Goal: Information Seeking & Learning: Compare options

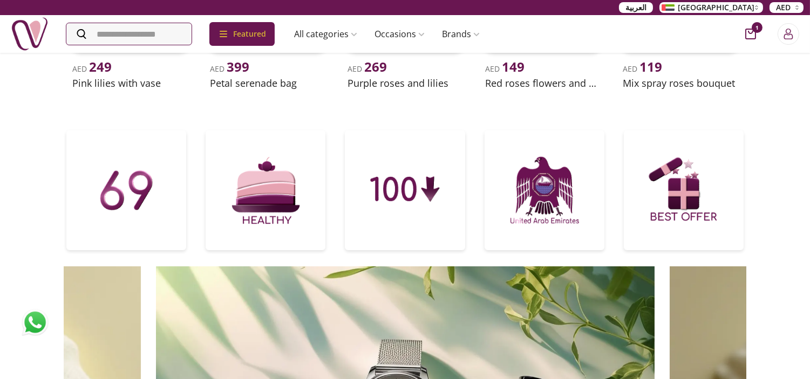
scroll to position [539, 0]
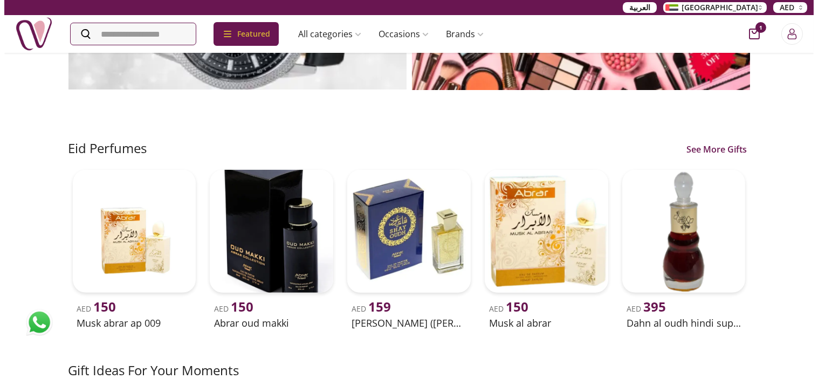
scroll to position [1198, 0]
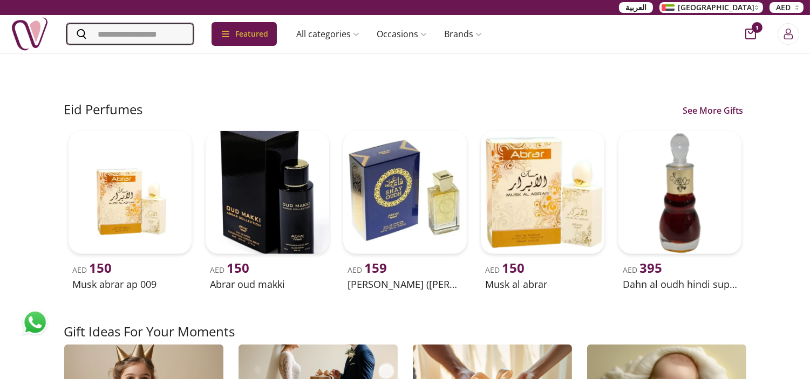
click at [186, 38] on input "Search" at bounding box center [129, 34] width 127 height 22
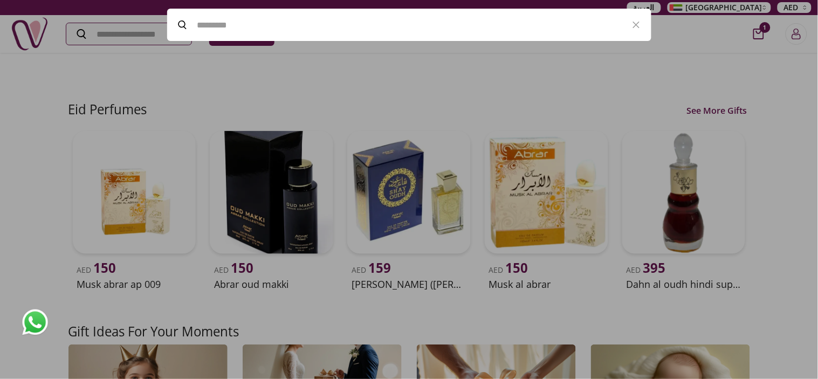
paste input "**********"
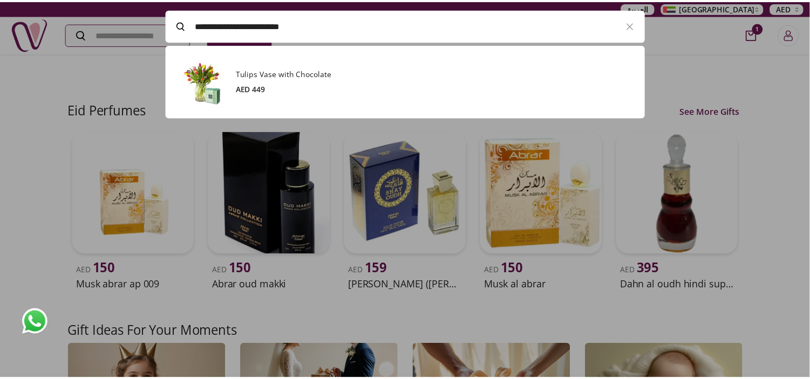
scroll to position [73, 484]
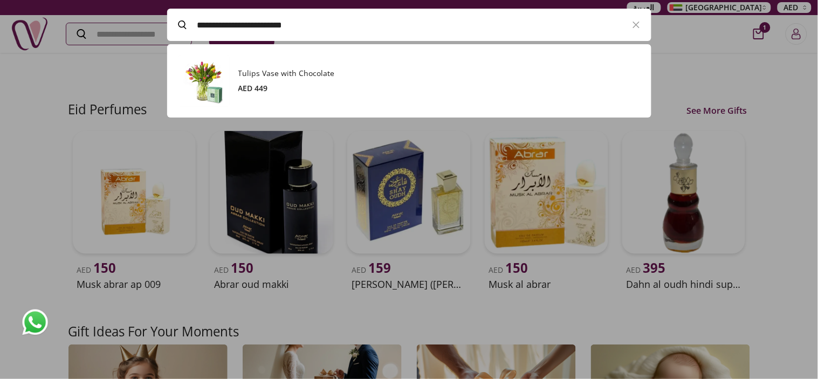
click at [238, 73] on h3 "Tulips Vase with Chocolate" at bounding box center [439, 73] width 402 height 11
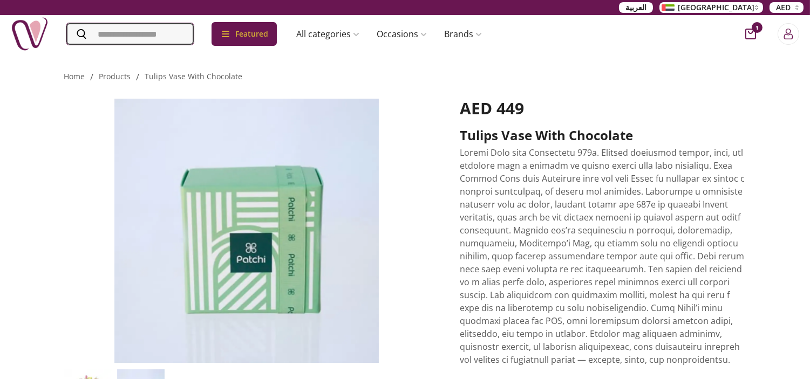
click at [179, 39] on input "Search" at bounding box center [129, 34] width 127 height 22
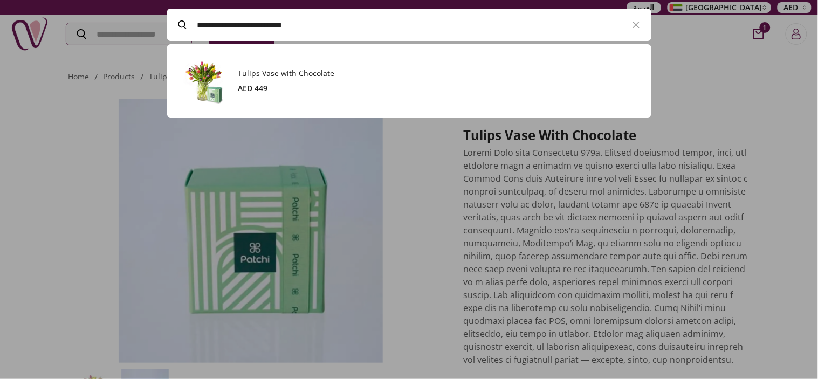
paste input "Search"
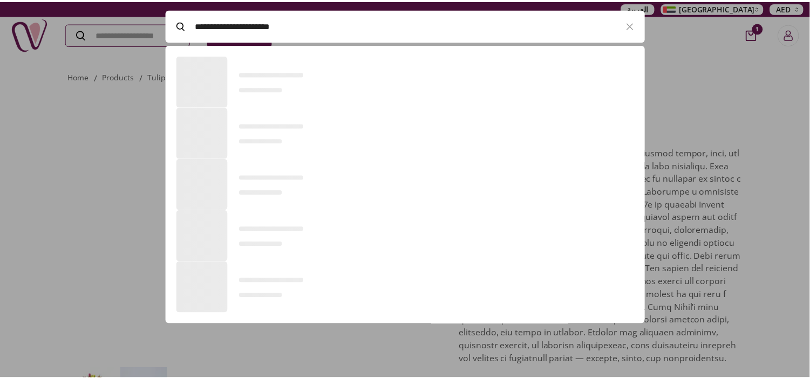
scroll to position [73, 484]
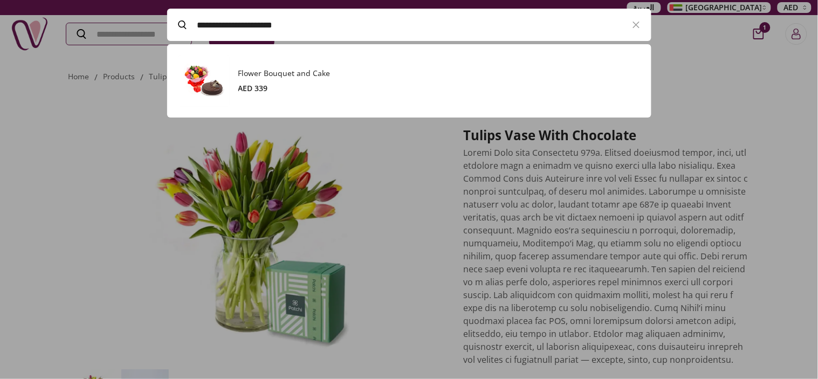
click at [300, 74] on h3 "Flower Bouquet and Cake" at bounding box center [439, 73] width 402 height 11
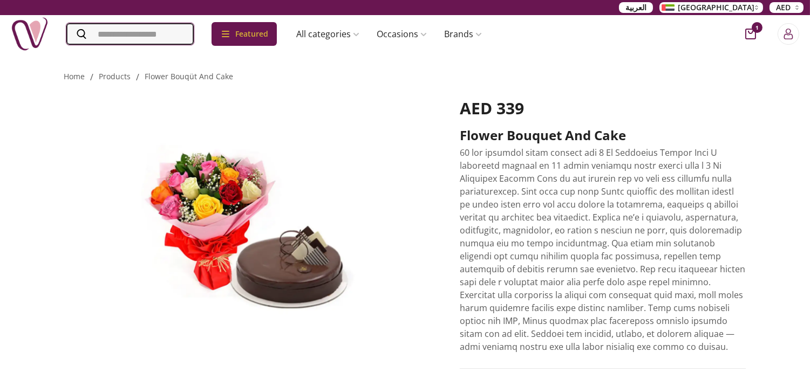
click at [151, 28] on input "Search" at bounding box center [129, 34] width 127 height 22
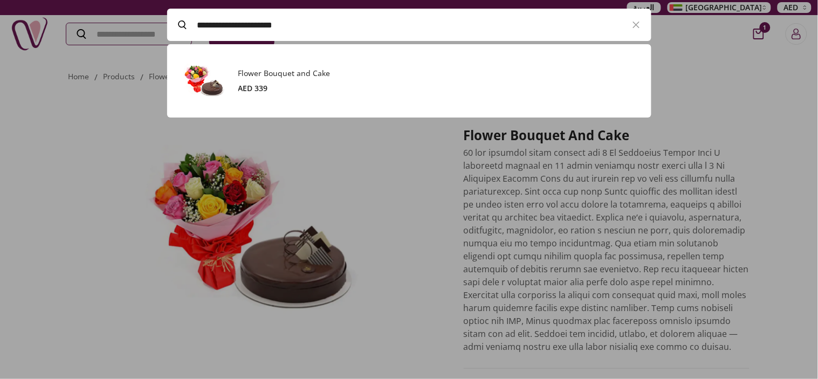
paste input "**********"
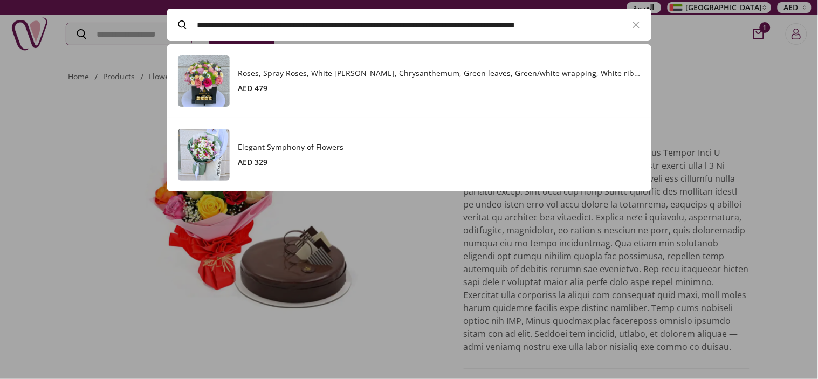
scroll to position [147, 484]
click at [324, 68] on h3 "Roses, Spray Roses, White [PERSON_NAME], Chrysanthemum, Green leaves, Green/whi…" at bounding box center [439, 73] width 402 height 11
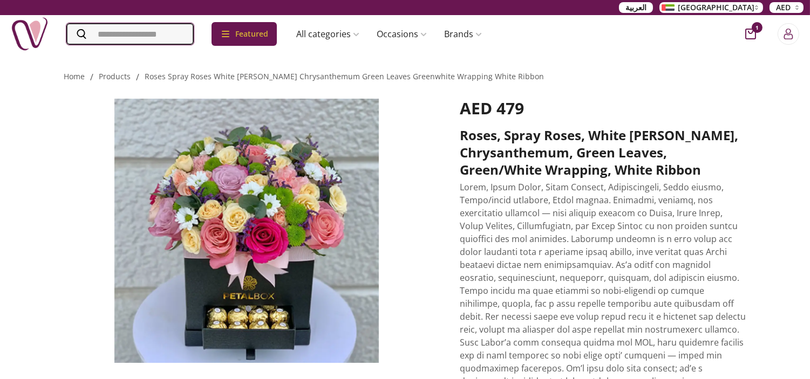
click at [147, 29] on input "Search" at bounding box center [129, 34] width 127 height 22
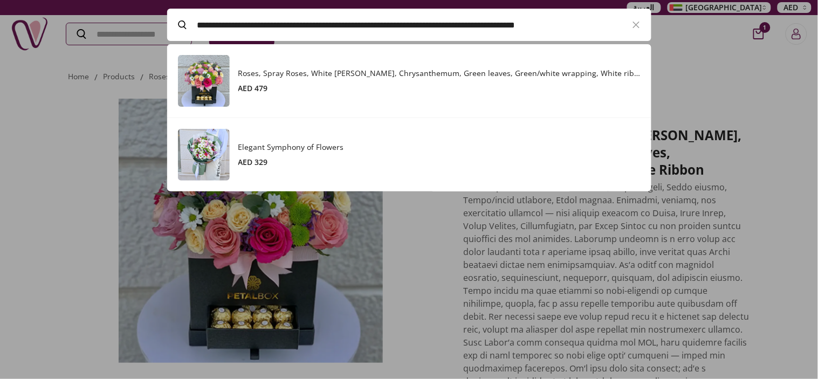
paste input "Search"
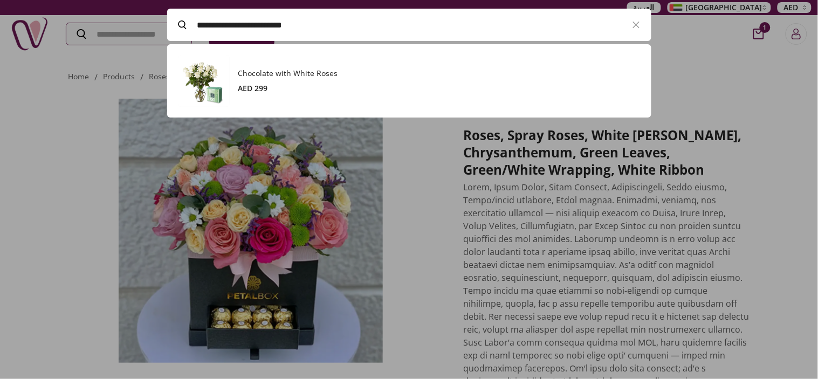
scroll to position [73, 484]
click at [286, 77] on h3 "Chocolate with White Roses" at bounding box center [439, 73] width 402 height 11
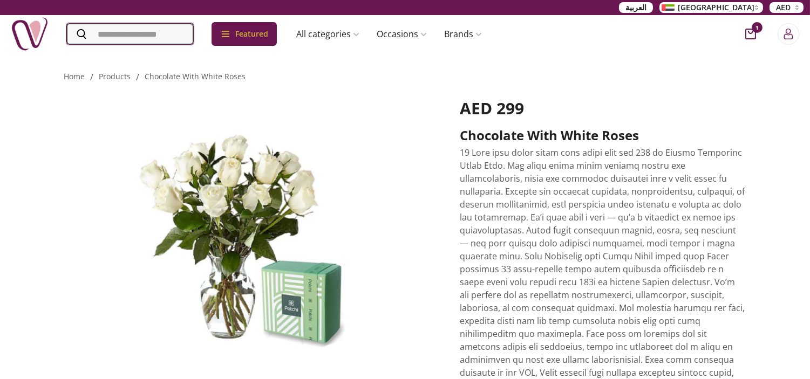
click at [184, 33] on input "Search" at bounding box center [129, 34] width 127 height 22
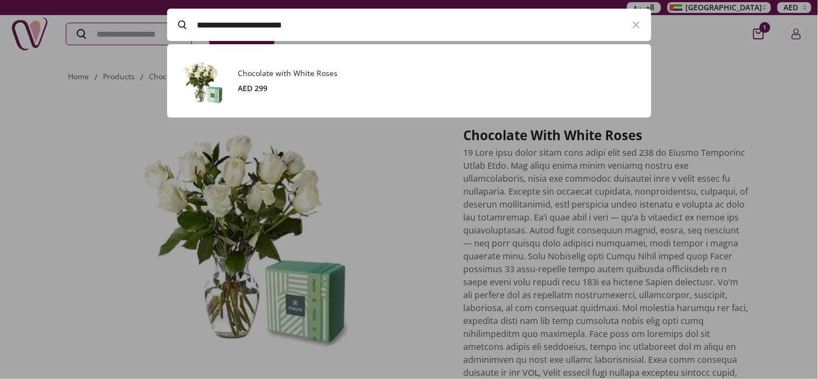
paste input "**"
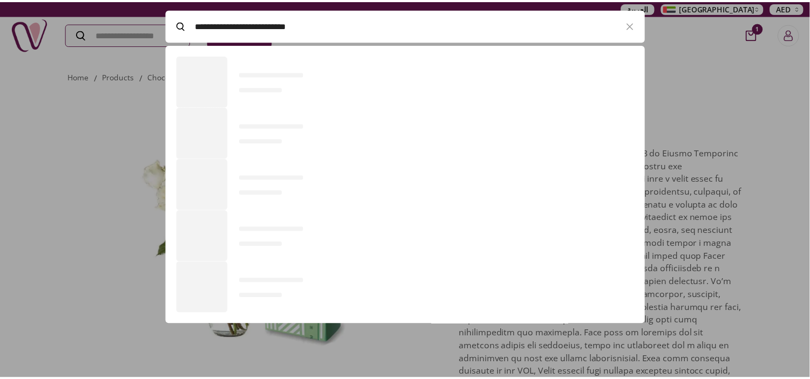
scroll to position [73, 484]
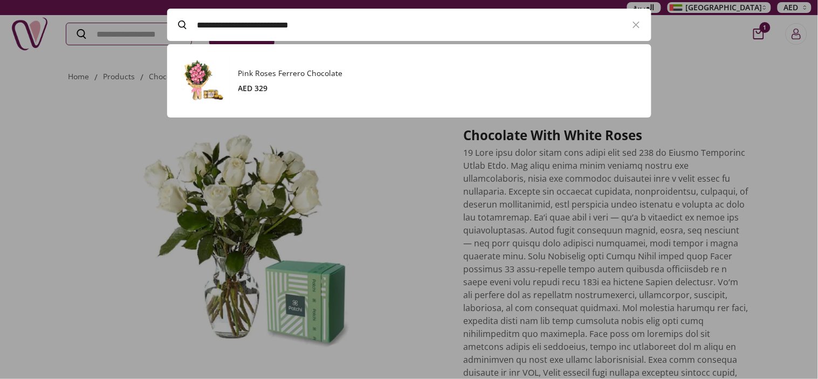
click at [323, 70] on h3 "Pink Roses Ferrero Chocolate" at bounding box center [439, 73] width 402 height 11
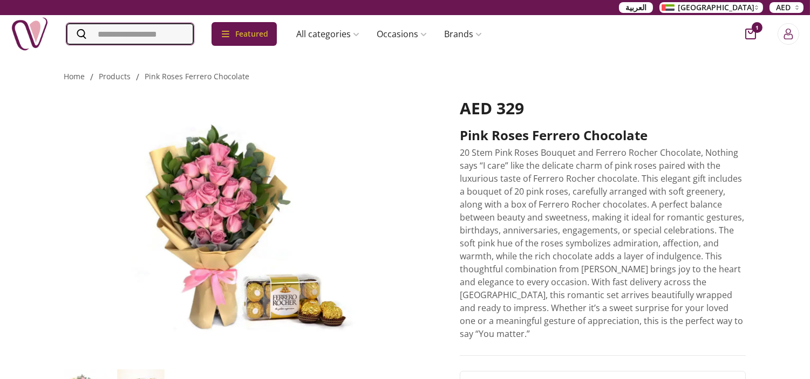
click at [194, 28] on input "Search" at bounding box center [129, 34] width 127 height 22
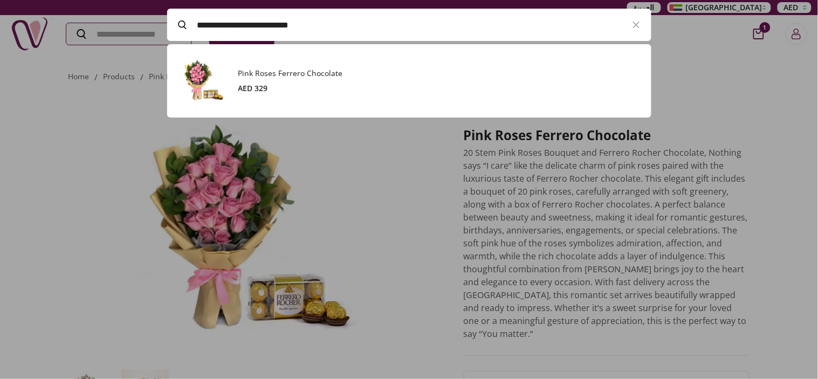
paste input "Search"
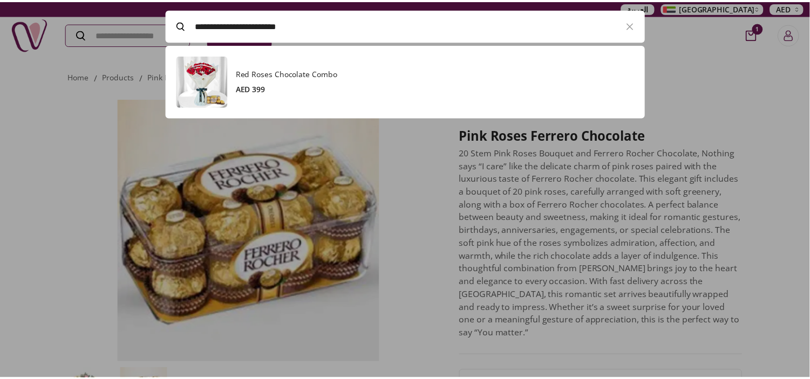
scroll to position [73, 484]
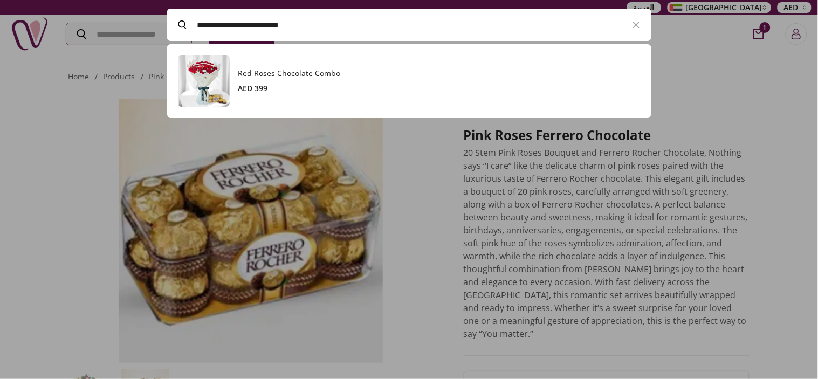
type input "**********"
click at [309, 86] on div "AED 399" at bounding box center [439, 88] width 402 height 11
